Goal: Task Accomplishment & Management: Complete application form

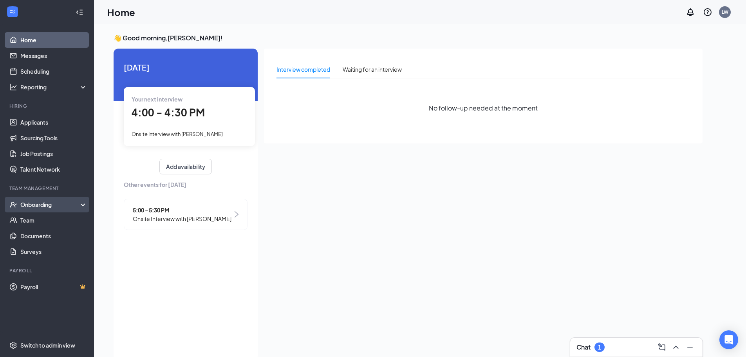
click at [49, 198] on div "Onboarding" at bounding box center [47, 205] width 94 height 16
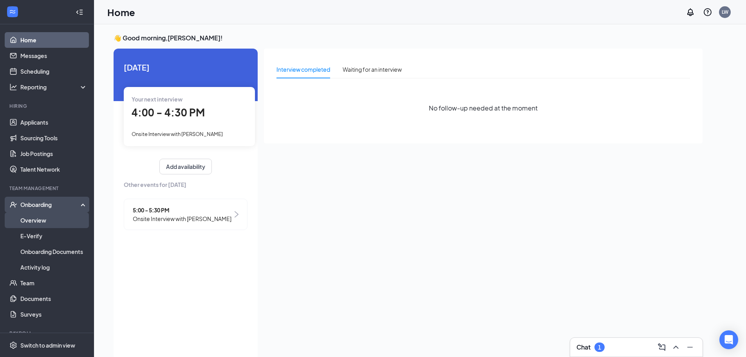
click at [27, 222] on link "Overview" at bounding box center [53, 220] width 67 height 16
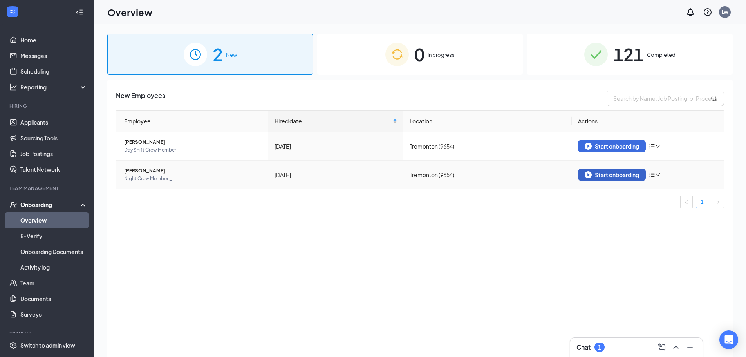
click at [621, 172] on div "Start onboarding" at bounding box center [612, 174] width 54 height 7
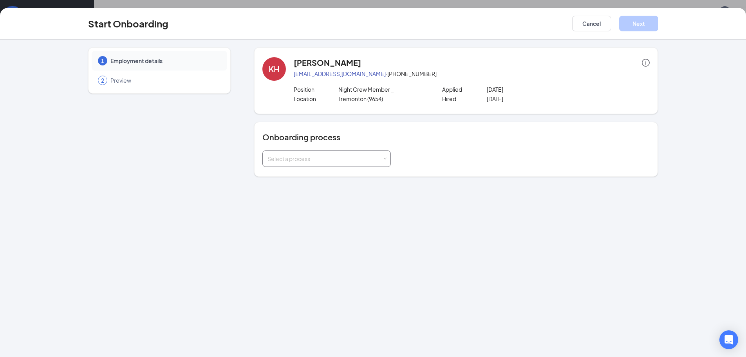
click at [351, 159] on div "Select a process" at bounding box center [325, 159] width 115 height 8
click at [346, 179] on li "Barbarosa Foods" at bounding box center [326, 175] width 128 height 14
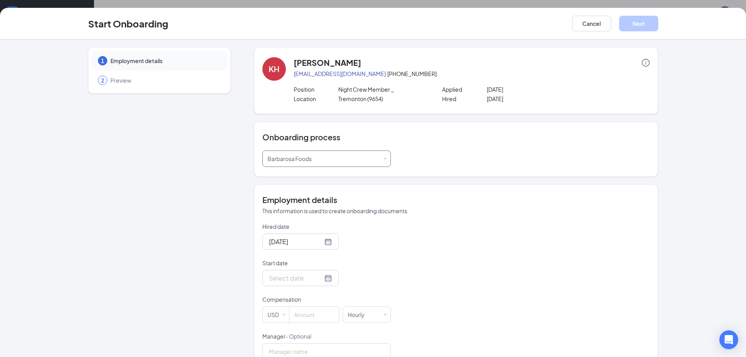
scroll to position [35, 0]
click at [304, 242] on input "Hired date" at bounding box center [296, 242] width 54 height 10
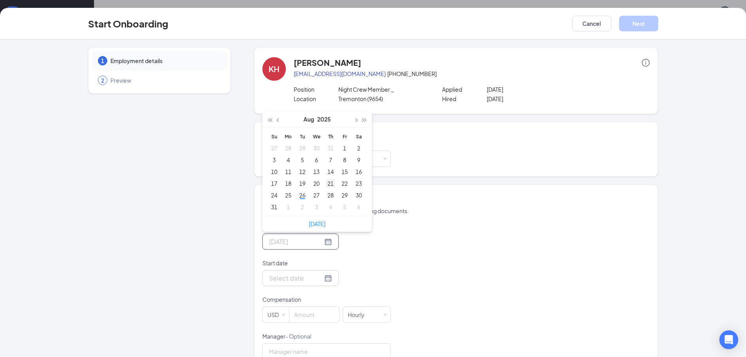
type input "[DATE]"
click at [326, 183] on div "21" at bounding box center [330, 183] width 9 height 9
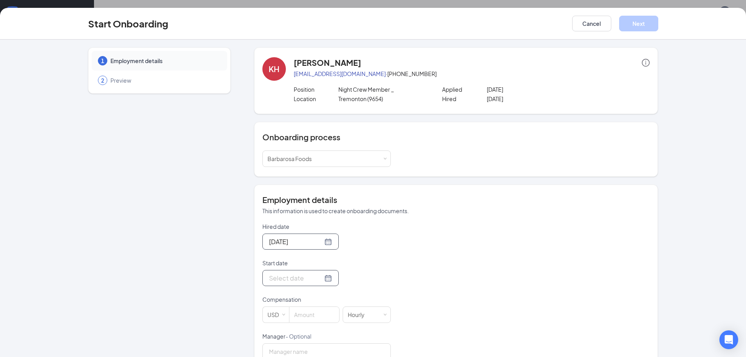
click at [318, 276] on div at bounding box center [300, 278] width 63 height 10
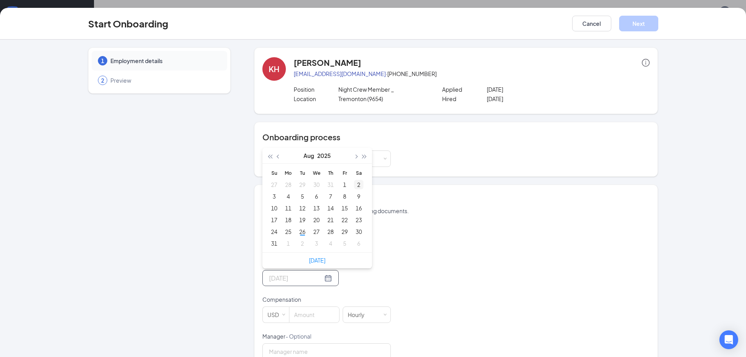
type input "[DATE]"
click at [354, 155] on span "button" at bounding box center [356, 157] width 4 height 4
type input "[DATE]"
click at [285, 193] on div "8" at bounding box center [288, 196] width 9 height 9
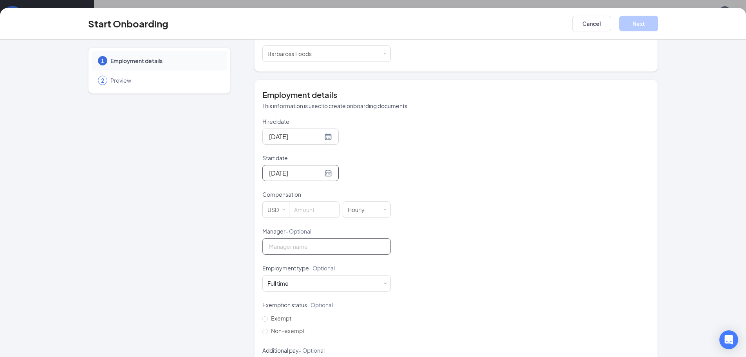
scroll to position [118, 0]
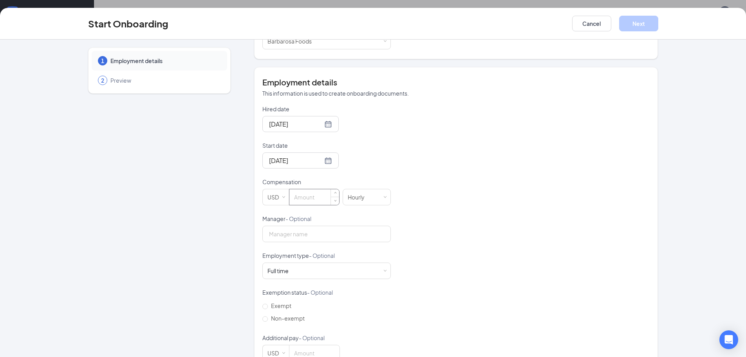
click at [311, 202] on input at bounding box center [314, 197] width 50 height 16
type input "13"
click at [311, 233] on input "Manager - Optional" at bounding box center [326, 234] width 128 height 16
type input "[PERSON_NAME]"
click at [300, 267] on div "Full time Works 30+ hours per week and is reasonably expected to work" at bounding box center [327, 271] width 118 height 16
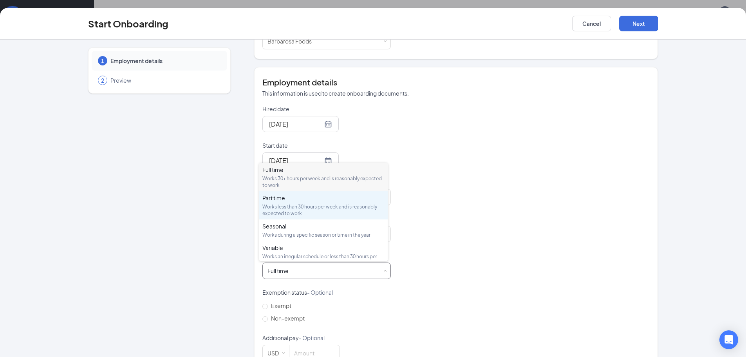
click at [296, 202] on div "Part time Works less than 30 hours per week and is reasonably expected to work" at bounding box center [323, 205] width 122 height 23
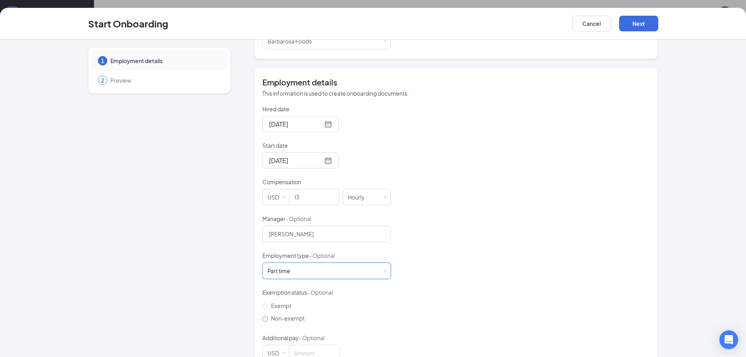
click at [262, 319] on input "Non-exempt" at bounding box center [264, 318] width 5 height 5
radio input "true"
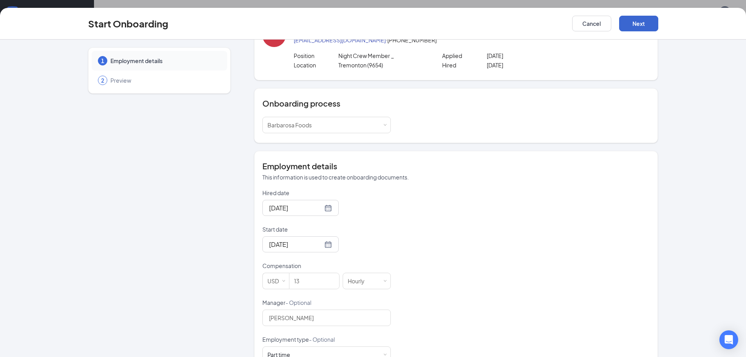
scroll to position [0, 0]
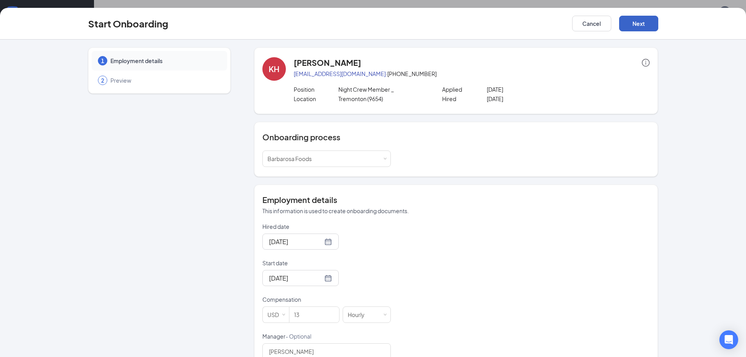
click at [632, 24] on button "Next" at bounding box center [638, 24] width 39 height 16
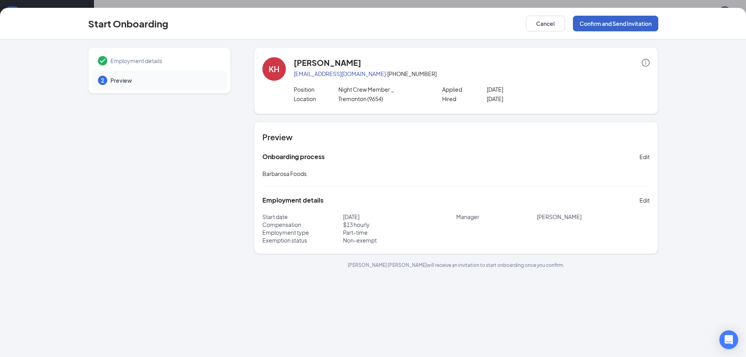
click at [626, 24] on button "Confirm and Send Invitation" at bounding box center [615, 24] width 85 height 16
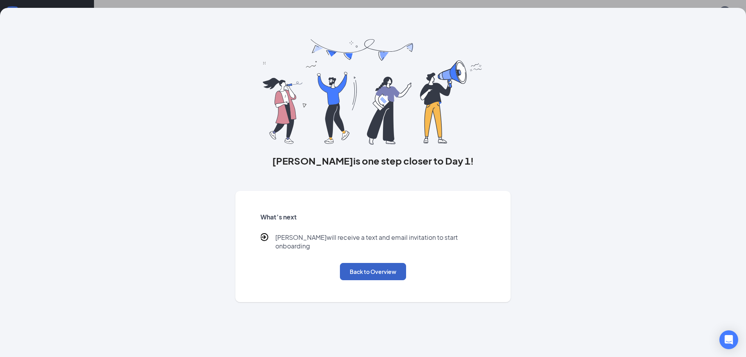
click at [394, 269] on button "Back to Overview" at bounding box center [373, 271] width 66 height 17
